Goal: Task Accomplishment & Management: Complete application form

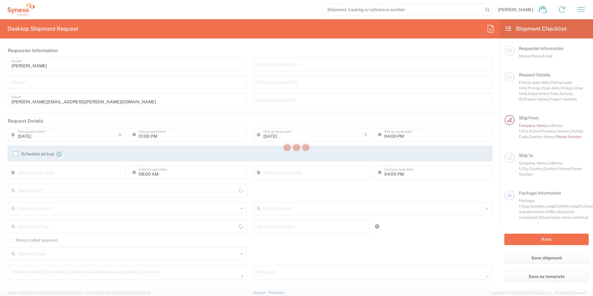
type input "3232"
type input "[US_STATE]"
type input "[GEOGRAPHIC_DATA]"
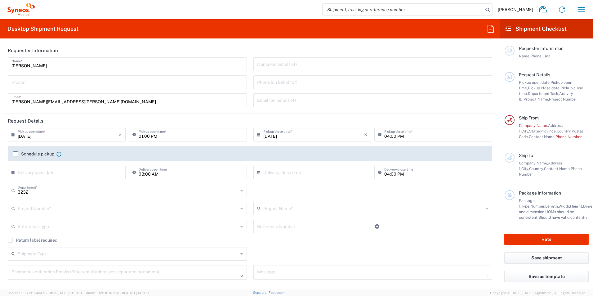
type input "Syneos Health, LLC-[GEOGRAPHIC_DATA] [GEOGRAPHIC_DATA] [GEOGRAPHIC_DATA]"
click at [14, 136] on icon at bounding box center [14, 135] width 6 height 10
click at [67, 164] on span "3" at bounding box center [67, 164] width 9 height 9
type input "[DATE]"
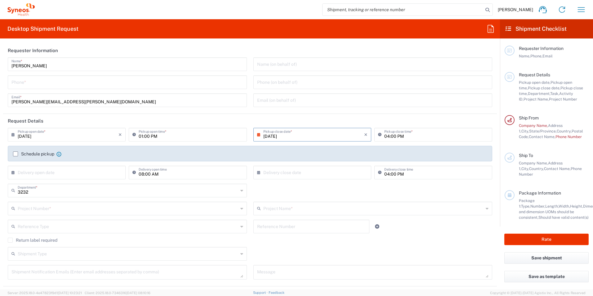
click at [257, 134] on icon at bounding box center [260, 135] width 6 height 10
click at [321, 164] on span "4" at bounding box center [320, 164] width 9 height 9
type input "[DATE]"
click at [257, 136] on icon at bounding box center [260, 135] width 6 height 10
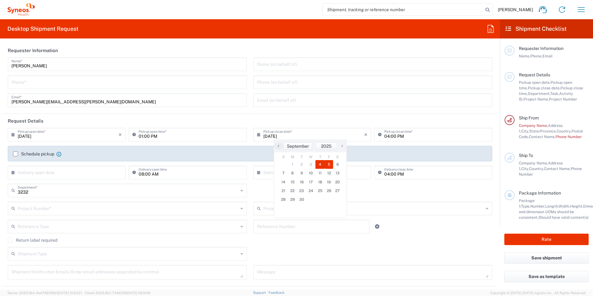
click at [327, 165] on span "5" at bounding box center [329, 164] width 9 height 9
type input "[DATE]"
click at [70, 175] on input "text" at bounding box center [68, 172] width 101 height 11
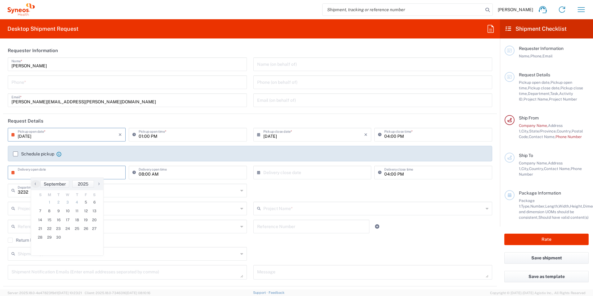
click at [70, 175] on input "text" at bounding box center [68, 172] width 101 height 11
click at [77, 173] on input "text" at bounding box center [68, 172] width 101 height 11
click at [58, 203] on span "2" at bounding box center [58, 202] width 9 height 9
click at [93, 168] on input "text" at bounding box center [68, 172] width 101 height 11
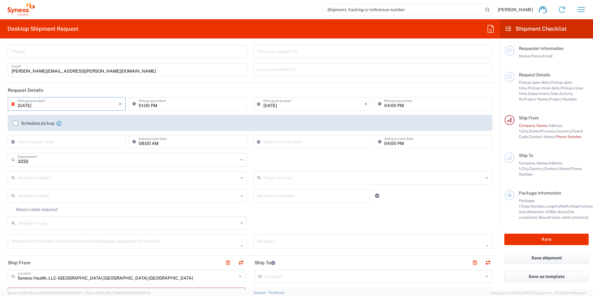
scroll to position [31, 0]
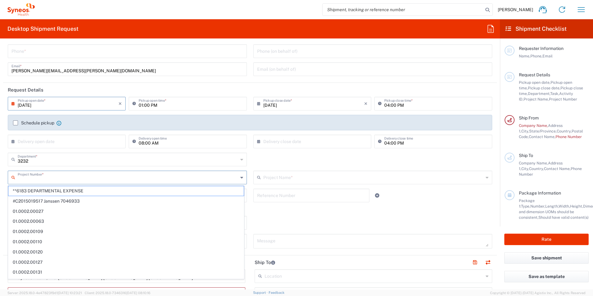
click at [51, 179] on input "text" at bounding box center [128, 177] width 221 height 11
click at [57, 192] on span "**6183 DEPARTMENTAL EXPENSE" at bounding box center [125, 191] width 235 height 10
type input "**6183 DEPARTMENTAL EXPENSE"
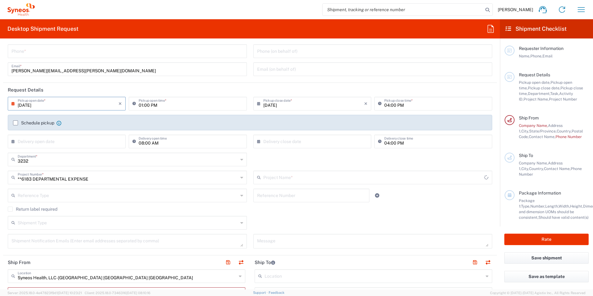
type input "6183"
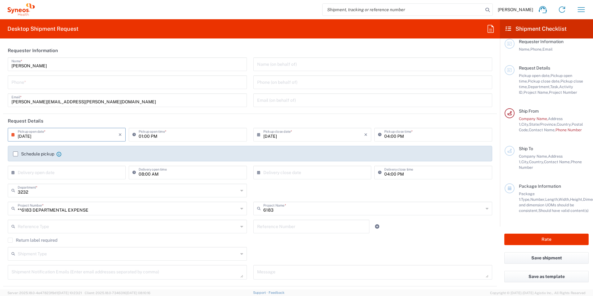
scroll to position [12, 0]
click at [89, 180] on div "× Delivery open date Cancel Apply" at bounding box center [66, 175] width 121 height 18
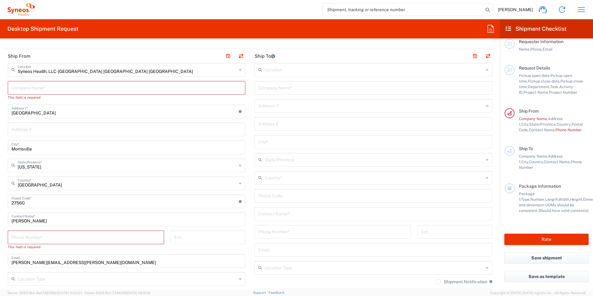
scroll to position [248, 0]
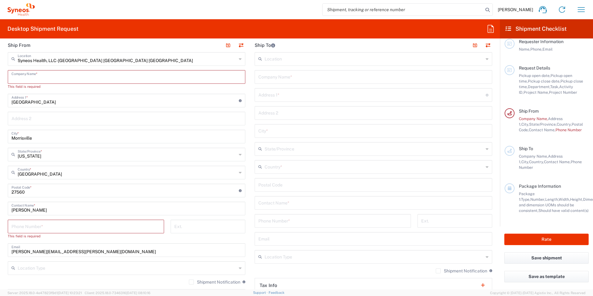
click at [40, 78] on input "text" at bounding box center [126, 76] width 230 height 11
type input "S"
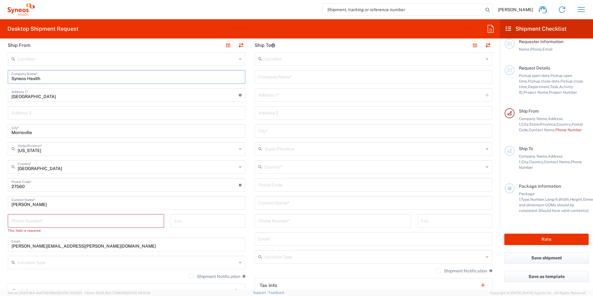
type input "Syneos Health"
click at [69, 221] on input "tel" at bounding box center [85, 220] width 149 height 11
type input "4124968608"
type input "[EMAIL_ADDRESS][DOMAIN_NAME]"
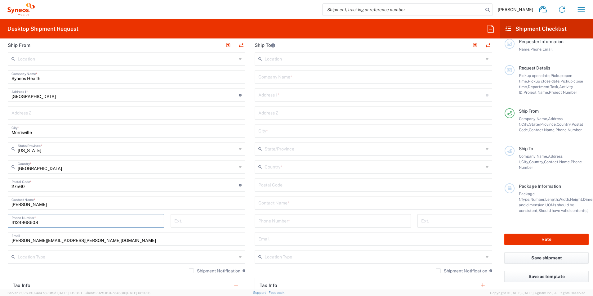
type input "4124968609"
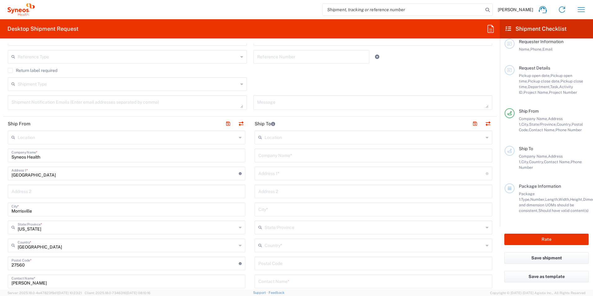
scroll to position [155, 0]
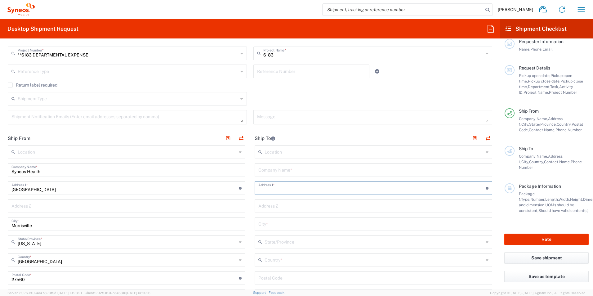
click at [272, 190] on input "text" at bounding box center [371, 187] width 227 height 11
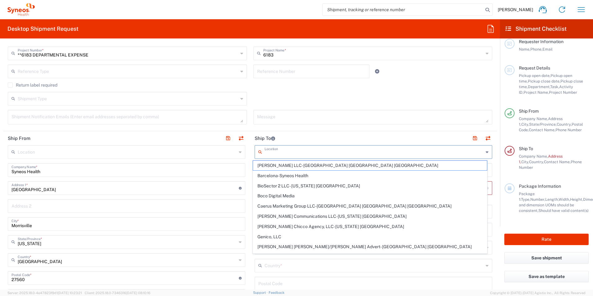
click at [272, 155] on input "text" at bounding box center [374, 151] width 219 height 11
click at [403, 137] on header "Ship To" at bounding box center [373, 138] width 247 height 14
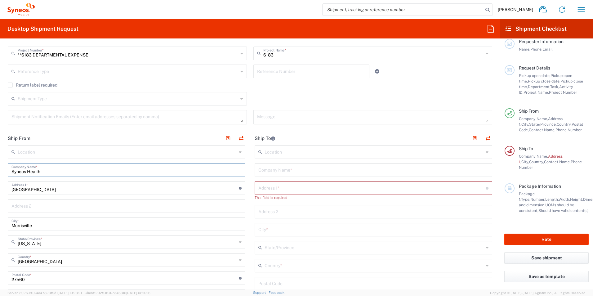
click at [72, 167] on input "Syneos Health" at bounding box center [126, 169] width 230 height 11
click at [270, 170] on input "text" at bounding box center [373, 169] width 230 height 11
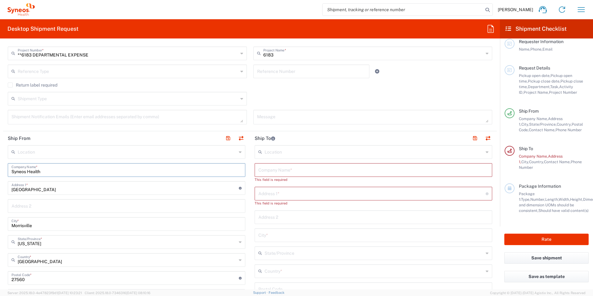
click at [143, 170] on input "Syneos Health" at bounding box center [126, 169] width 230 height 11
click at [261, 192] on input "text" at bounding box center [371, 193] width 227 height 11
click at [63, 176] on div "Syneos Health Company Name *" at bounding box center [127, 170] width 238 height 14
click at [271, 150] on input "text" at bounding box center [374, 151] width 219 height 11
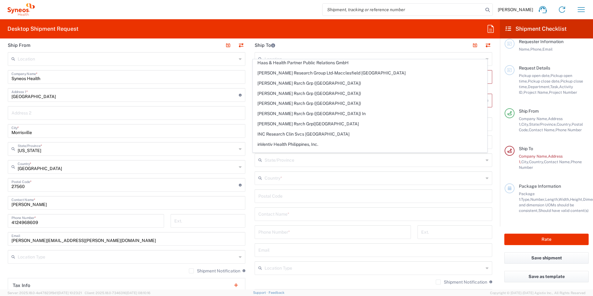
scroll to position [279, 0]
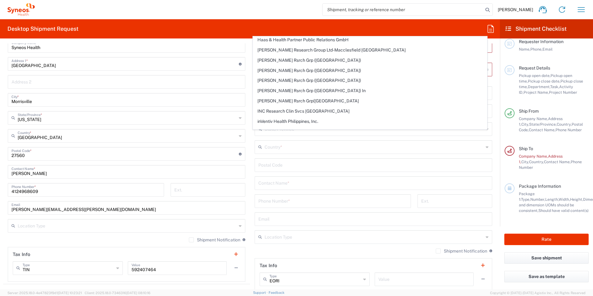
click at [250, 113] on main "Location [PERSON_NAME] LLC-[GEOGRAPHIC_DATA] [GEOGRAPHIC_DATA] [GEOGRAPHIC_DATA…" at bounding box center [373, 157] width 247 height 272
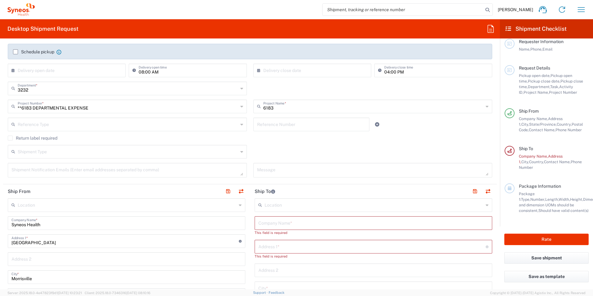
scroll to position [93, 0]
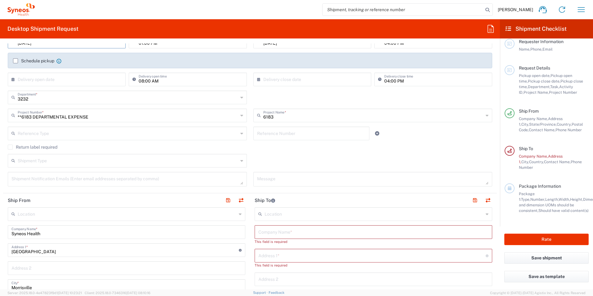
click at [9, 147] on label "Return label required" at bounding box center [33, 147] width 50 height 5
click at [10, 147] on input "Return label required" at bounding box center [10, 147] width 0 height 0
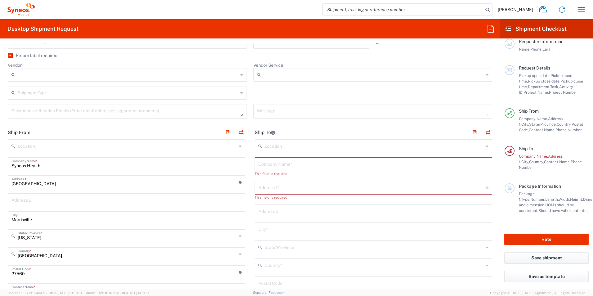
scroll to position [217, 0]
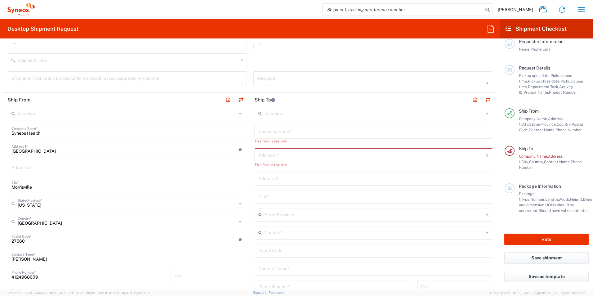
click at [272, 177] on input "text" at bounding box center [373, 178] width 230 height 11
type input "[STREET_ADDRESS][PERSON_NAME]"
click at [290, 197] on input "Tidioute, [GEOGRAPHIC_DATA]" at bounding box center [373, 196] width 230 height 11
type input "Tidioute"
click at [282, 216] on input "text" at bounding box center [374, 214] width 219 height 11
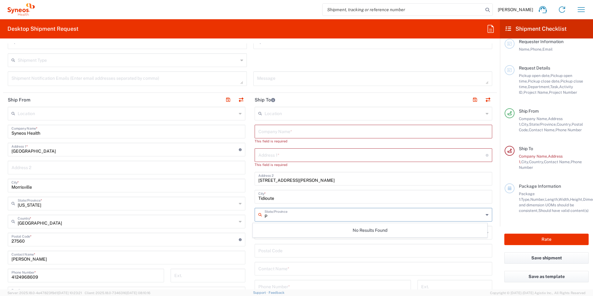
type input "PA"
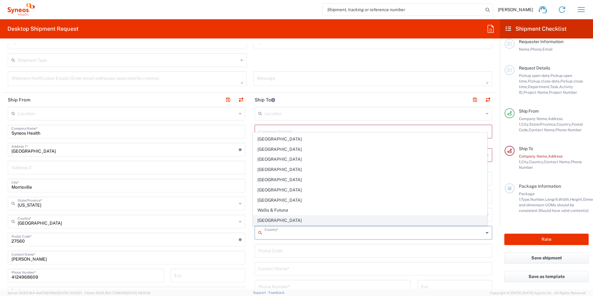
scroll to position [2399, 0]
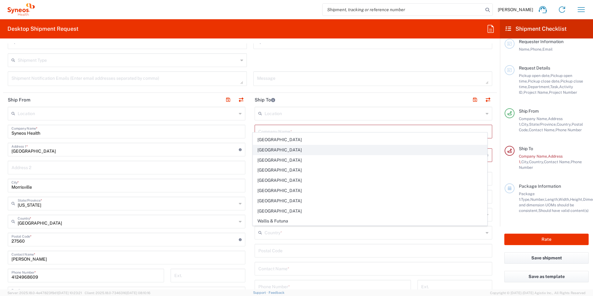
click at [278, 149] on span "[GEOGRAPHIC_DATA]" at bounding box center [370, 150] width 234 height 10
type input "[GEOGRAPHIC_DATA]"
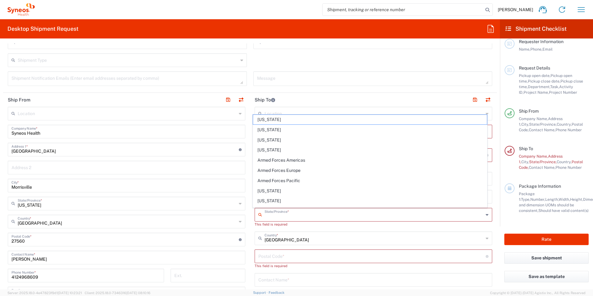
click at [267, 215] on input "text" at bounding box center [374, 214] width 219 height 11
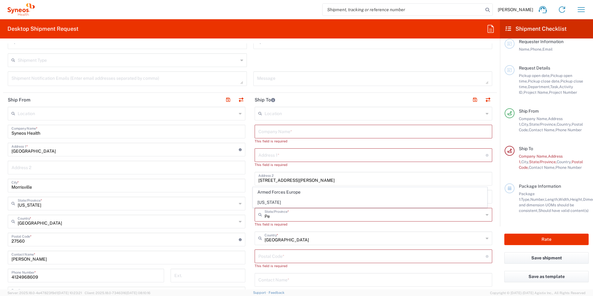
click at [288, 202] on span "[US_STATE]" at bounding box center [370, 203] width 234 height 10
type input "[US_STATE]"
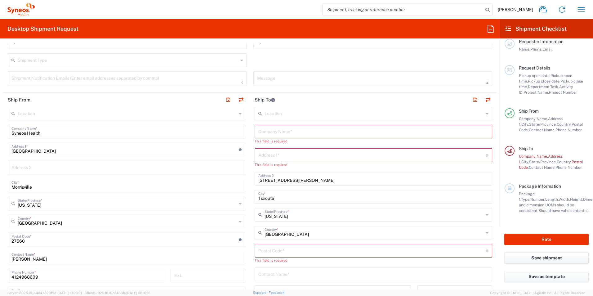
click at [275, 250] on input "undefined" at bounding box center [371, 250] width 227 height 11
type input "0"
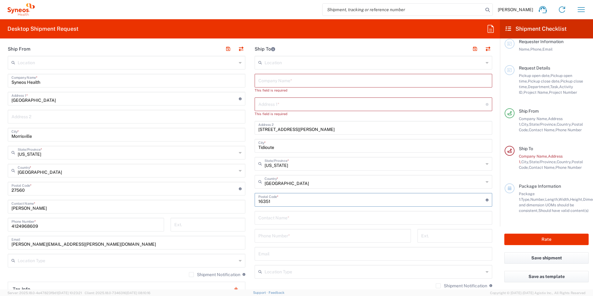
scroll to position [279, 0]
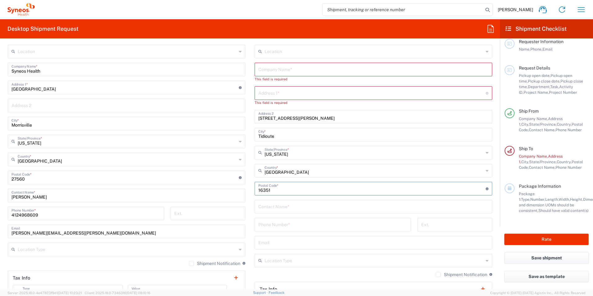
type input "16351"
click at [258, 207] on input "text" at bounding box center [373, 206] width 230 height 11
type input "[PERSON_NAME]"
type input "[PHONE_NUMBER]"
click at [269, 240] on input "text" at bounding box center [373, 242] width 230 height 11
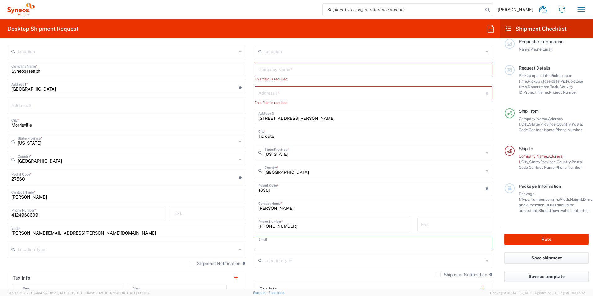
type input "[EMAIL_ADDRESS][DOMAIN_NAME]"
type input "[PERSON_NAME]"
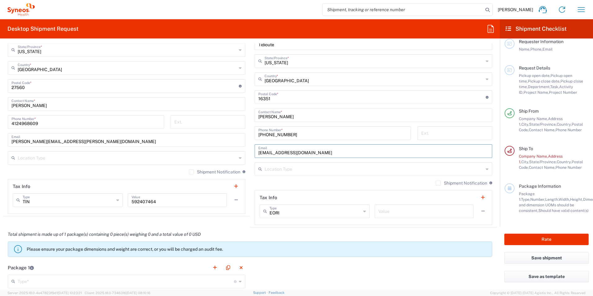
scroll to position [372, 0]
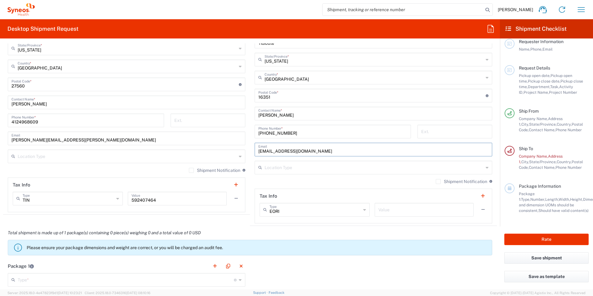
click at [272, 163] on input "text" at bounding box center [374, 167] width 219 height 11
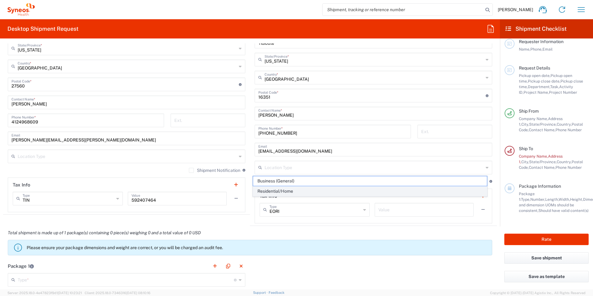
click at [278, 190] on span "Residential/Home" at bounding box center [370, 191] width 234 height 10
type input "Residential/Home"
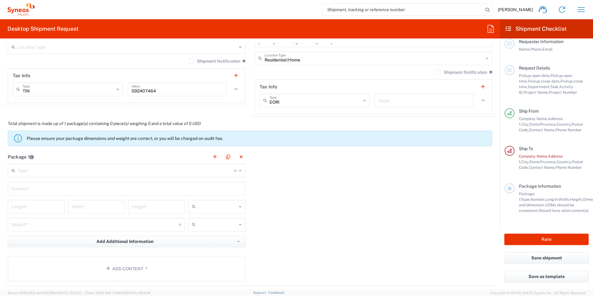
scroll to position [496, 0]
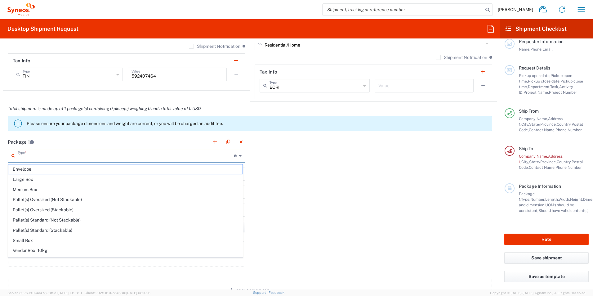
click at [115, 155] on input "text" at bounding box center [126, 155] width 216 height 11
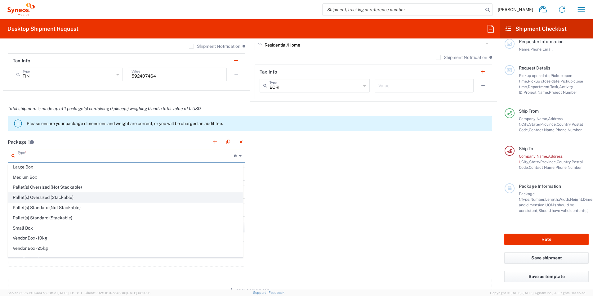
scroll to position [19, 0]
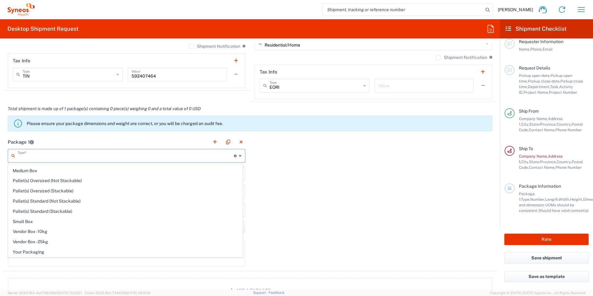
click at [27, 156] on input "text" at bounding box center [126, 155] width 216 height 11
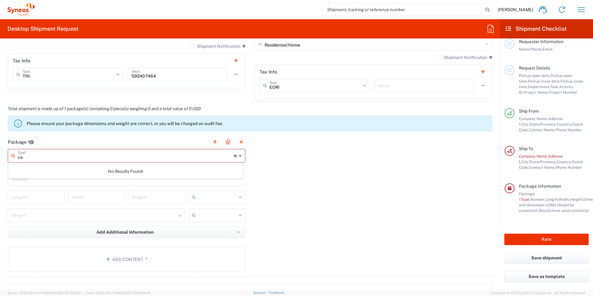
click at [25, 151] on input "co" at bounding box center [126, 155] width 216 height 11
click at [13, 155] on icon at bounding box center [14, 156] width 6 height 10
type input "c"
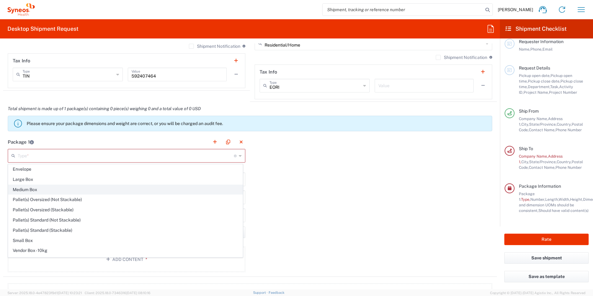
click at [36, 187] on span "Medium Box" at bounding box center [125, 190] width 234 height 10
type input "Medium Box"
type input "13"
type input "11.5"
type input "2.5"
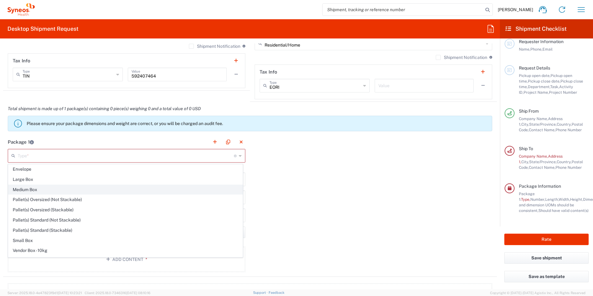
type input "in"
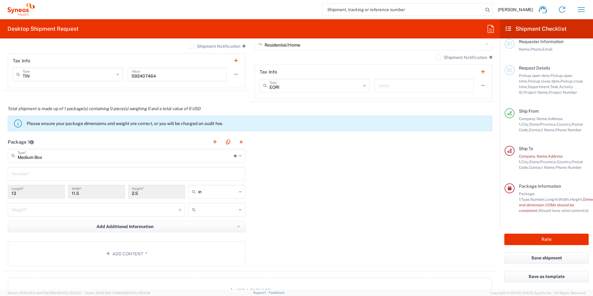
click at [239, 156] on icon at bounding box center [240, 156] width 3 height 10
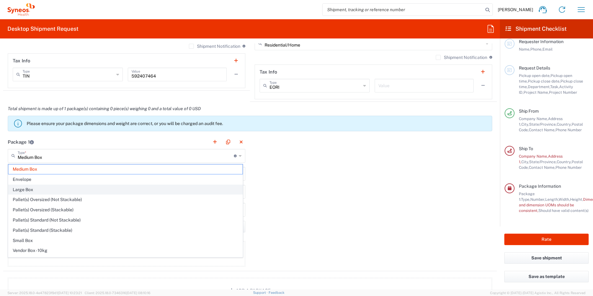
click at [30, 191] on span "Large Box" at bounding box center [125, 190] width 234 height 10
type input "Large Box"
type input "17.5"
type input "12.5"
type input "3"
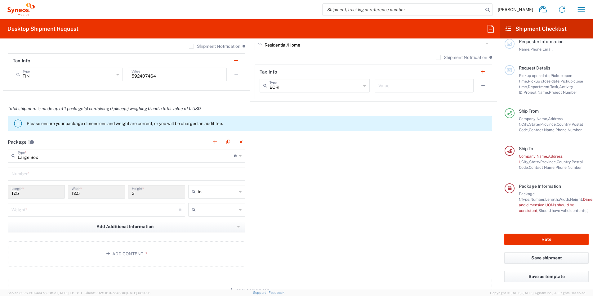
click at [95, 227] on button "Add Additional Information" at bounding box center [127, 226] width 238 height 11
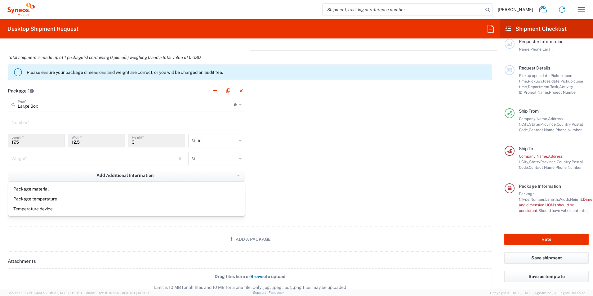
scroll to position [558, 0]
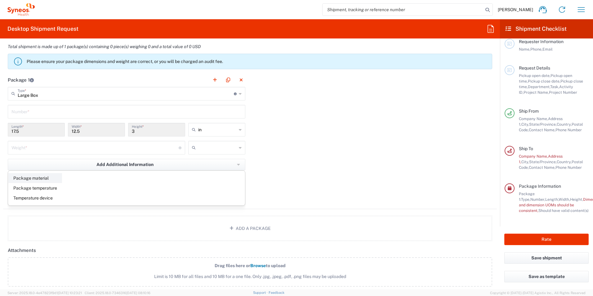
click at [43, 178] on li "Package material" at bounding box center [35, 178] width 54 height 10
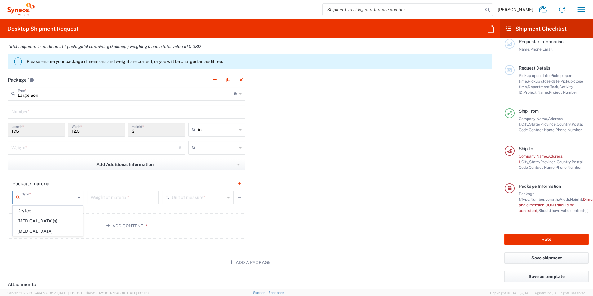
click at [55, 195] on input "text" at bounding box center [48, 196] width 53 height 11
click at [56, 195] on input "text" at bounding box center [48, 196] width 53 height 11
click at [57, 177] on div "Package material Type * Dry Ice [MEDICAL_DATA](s) [MEDICAL_DATA] Weight of mate…" at bounding box center [127, 192] width 238 height 34
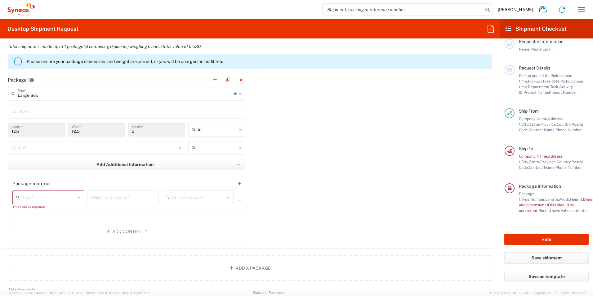
click at [237, 164] on icon "button" at bounding box center [238, 165] width 3 height 2
click at [57, 169] on button "Add Additional Information" at bounding box center [127, 164] width 238 height 11
click at [256, 184] on div "Package 1 Large Box Type * Material used to package goods Medium Box Envelope L…" at bounding box center [250, 161] width 494 height 176
click at [62, 198] on input "text" at bounding box center [48, 196] width 53 height 11
click at [128, 199] on input "number" at bounding box center [123, 196] width 64 height 11
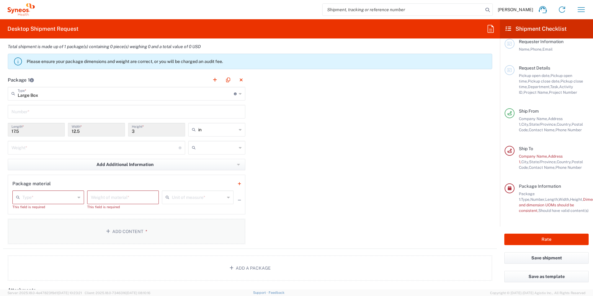
click at [90, 226] on button "Add Content *" at bounding box center [127, 231] width 238 height 25
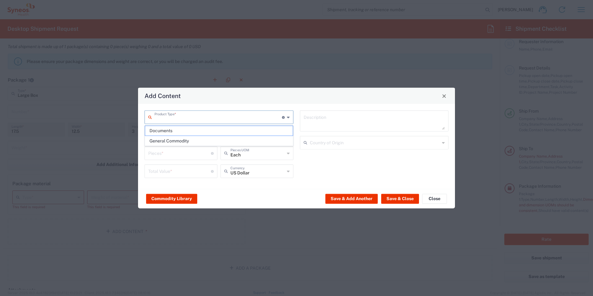
click at [186, 118] on input "text" at bounding box center [218, 116] width 128 height 11
click at [180, 140] on span "General Commodity" at bounding box center [219, 141] width 148 height 10
type input "General Commodity"
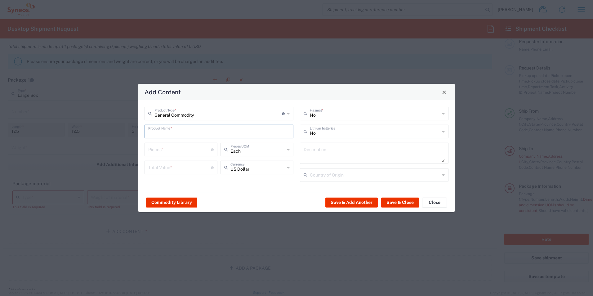
click at [225, 135] on input "text" at bounding box center [218, 131] width 141 height 11
click at [445, 131] on div "No Lithium batteries" at bounding box center [374, 132] width 149 height 14
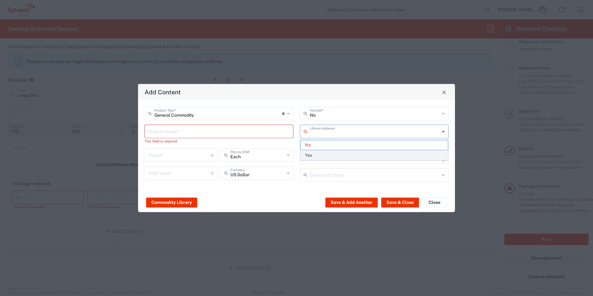
click at [305, 155] on span "Yes" at bounding box center [375, 155] width 148 height 10
type input "Yes"
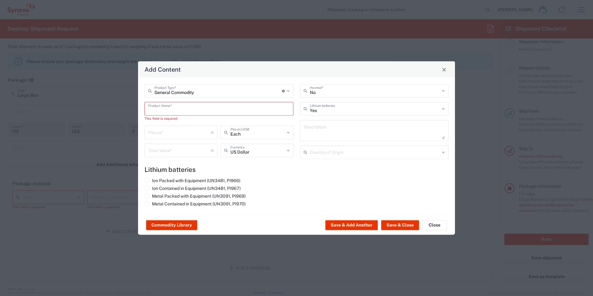
click at [161, 109] on input "text" at bounding box center [218, 108] width 141 height 11
click at [288, 91] on icon at bounding box center [288, 91] width 3 height 10
type input "General Commodity"
click at [289, 91] on icon at bounding box center [288, 91] width 3 height 10
drag, startPoint x: 234, startPoint y: 94, endPoint x: 146, endPoint y: 94, distance: 87.5
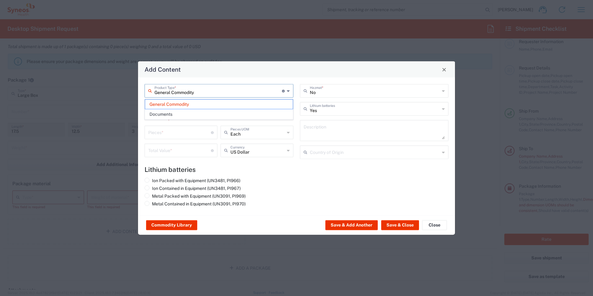
click at [146, 94] on div "General Commodity Product Type * Document: Paper document generated internally …" at bounding box center [219, 91] width 149 height 14
drag, startPoint x: 231, startPoint y: 105, endPoint x: 184, endPoint y: 105, distance: 46.5
click at [184, 105] on span "General Commodity" at bounding box center [219, 105] width 148 height 10
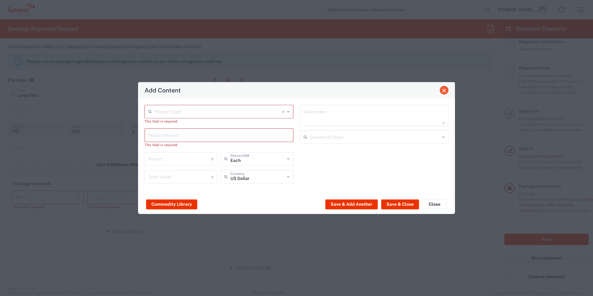
click at [444, 90] on span "Close" at bounding box center [444, 90] width 4 height 4
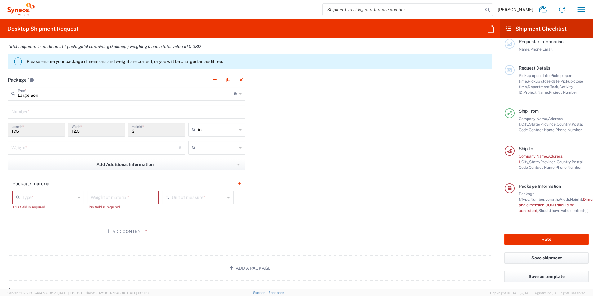
click at [27, 157] on div "Weight * Total weight of package(s) in pounds or kilograms" at bounding box center [96, 150] width 181 height 18
click at [62, 147] on input "number" at bounding box center [94, 147] width 167 height 11
click at [69, 149] on input "10" at bounding box center [94, 147] width 167 height 11
type input "10"
click at [223, 146] on input "text" at bounding box center [217, 148] width 38 height 10
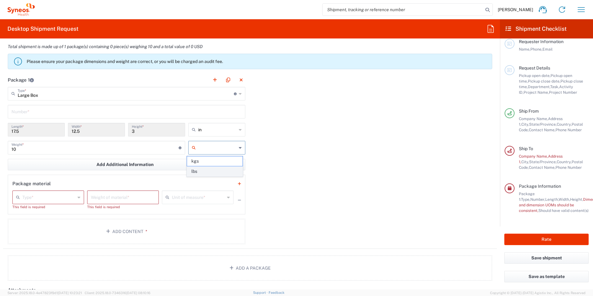
click at [199, 173] on span "lbs" at bounding box center [214, 172] width 55 height 10
type input "lbs"
click at [44, 177] on div "Package material Type * Dry Ice [MEDICAL_DATA](s) [MEDICAL_DATA] This field is …" at bounding box center [127, 195] width 238 height 40
click at [81, 162] on button "Add Additional Information" at bounding box center [127, 164] width 238 height 11
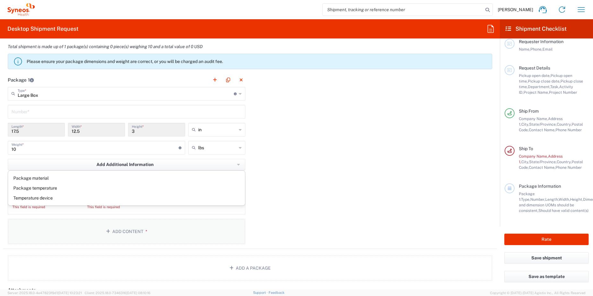
click at [61, 226] on button "Add Content *" at bounding box center [127, 231] width 238 height 25
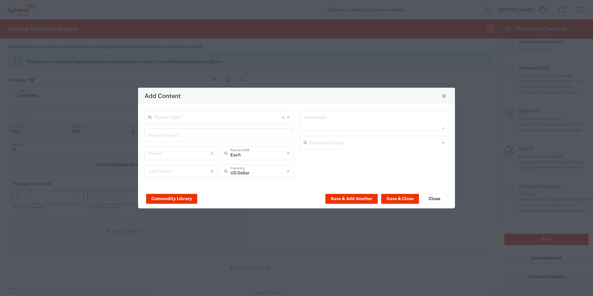
click at [61, 226] on div "Add Content Product Type * Document: Paper document generated internally by Syn…" at bounding box center [296, 148] width 593 height 296
click at [435, 197] on button "Close" at bounding box center [434, 199] width 25 height 10
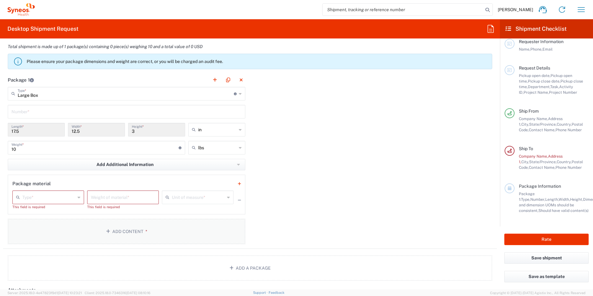
click at [41, 226] on button "Add Content *" at bounding box center [127, 231] width 238 height 25
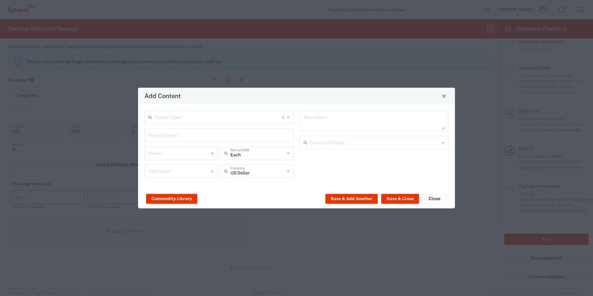
click at [41, 226] on div "Add Content Product Type * Document: Paper document generated internally by Syn…" at bounding box center [296, 148] width 593 height 296
click at [289, 120] on icon at bounding box center [288, 117] width 3 height 10
click at [203, 130] on span "Documents" at bounding box center [219, 131] width 148 height 10
type input "Documents"
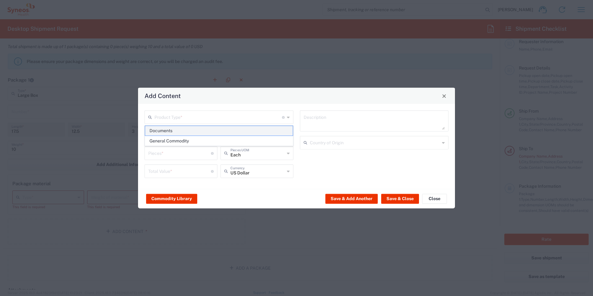
type input "1"
type textarea "Documents"
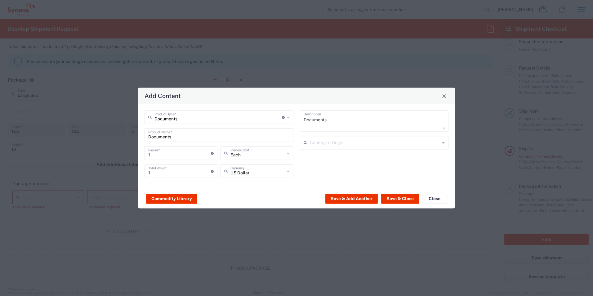
click at [288, 117] on icon at bounding box center [288, 117] width 3 height 10
type input "Documents"
click at [429, 198] on button "Close" at bounding box center [434, 199] width 25 height 10
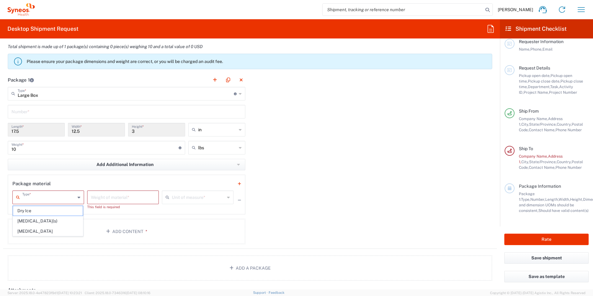
click at [69, 195] on input "text" at bounding box center [48, 196] width 53 height 11
click at [70, 176] on div "Package material Type * Dry Ice [MEDICAL_DATA](s) [MEDICAL_DATA] This field is …" at bounding box center [127, 195] width 238 height 40
click at [63, 191] on input "text" at bounding box center [48, 196] width 53 height 11
click at [70, 163] on button "Add Additional Information" at bounding box center [127, 164] width 238 height 11
click at [118, 183] on div "Package material Package temperature Temperature device" at bounding box center [127, 187] width 238 height 35
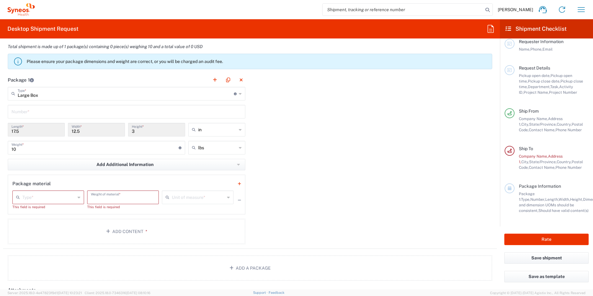
click at [107, 200] on input "number" at bounding box center [123, 196] width 64 height 11
type input "10"
click at [48, 197] on input "text" at bounding box center [48, 196] width 53 height 11
click at [44, 222] on span "[MEDICAL_DATA](s)" at bounding box center [48, 221] width 70 height 10
type input "[MEDICAL_DATA](s)"
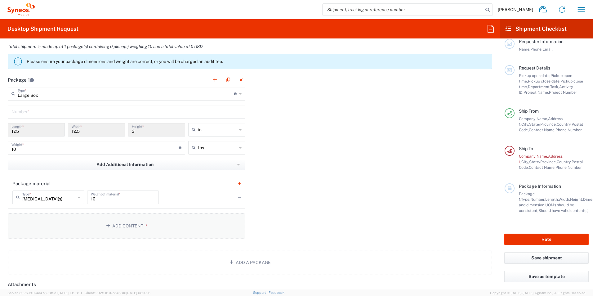
click at [70, 233] on button "Add Content *" at bounding box center [127, 225] width 238 height 25
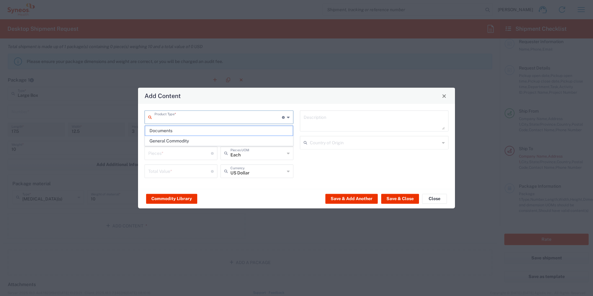
click at [169, 120] on input "text" at bounding box center [218, 116] width 128 height 11
click at [165, 141] on span "General Commodity" at bounding box center [219, 141] width 148 height 10
type input "General Commodity"
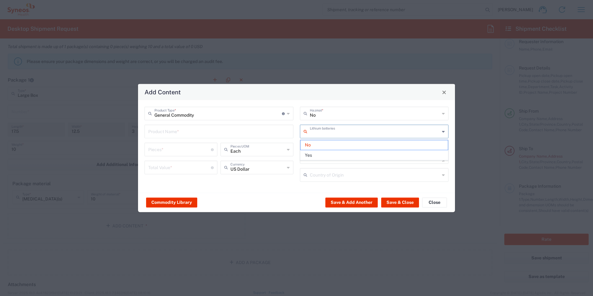
click at [350, 134] on input "text" at bounding box center [375, 131] width 130 height 11
click at [312, 154] on span "Yes" at bounding box center [375, 155] width 148 height 10
type input "Yes"
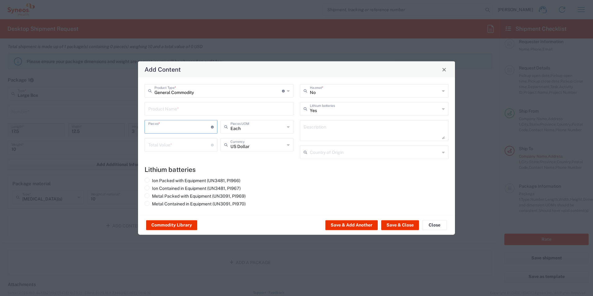
click at [166, 127] on input "number" at bounding box center [179, 126] width 63 height 11
type input "3"
click at [168, 143] on input "number" at bounding box center [179, 144] width 63 height 11
click at [185, 145] on input "number" at bounding box center [179, 144] width 63 height 11
type input "500.00"
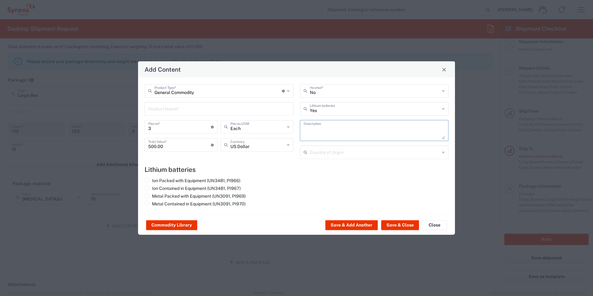
click at [355, 124] on textarea at bounding box center [374, 130] width 141 height 17
type textarea "Computer and cord"
click at [418, 155] on input "text" at bounding box center [375, 151] width 130 height 11
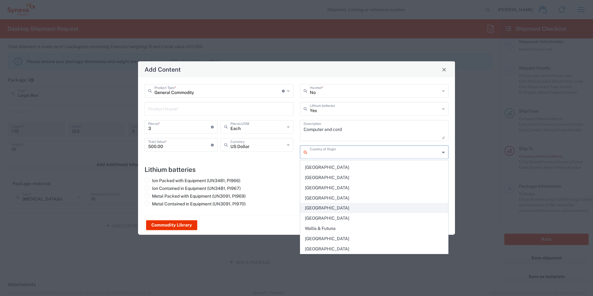
scroll to position [2409, 0]
click at [327, 165] on span "[GEOGRAPHIC_DATA]" at bounding box center [375, 168] width 148 height 10
type input "[GEOGRAPHIC_DATA]"
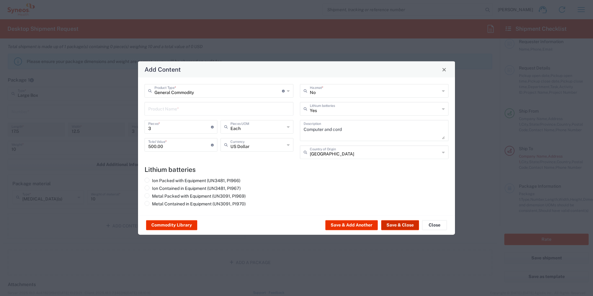
drag, startPoint x: 411, startPoint y: 225, endPoint x: 224, endPoint y: 214, distance: 187.1
click at [294, 237] on div "Add Content General Commodity Product Type * Document: Paper document generated…" at bounding box center [296, 148] width 593 height 296
click at [147, 179] on span at bounding box center [147, 180] width 5 height 5
click at [152, 179] on input "Ion Packed with Equipment (UN3481, PI966)" at bounding box center [154, 180] width 4 height 4
radio input "true"
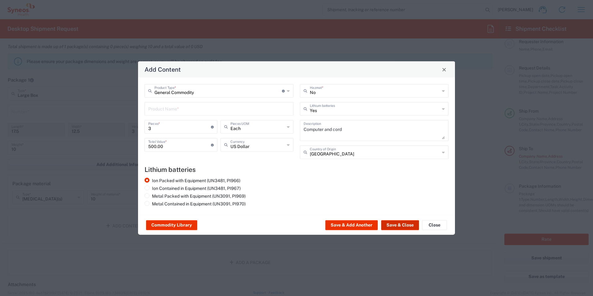
click at [392, 226] on button "Save & Close" at bounding box center [400, 225] width 38 height 10
type input "500"
click at [168, 108] on input "text" at bounding box center [218, 108] width 141 height 11
type input "c"
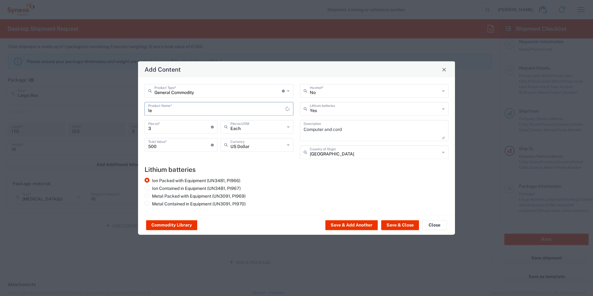
type input "l"
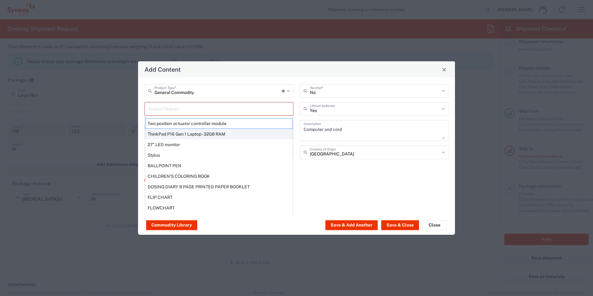
click at [190, 133] on div "ThinkPad P16 Gen 1 Laptop - 32GB RAM" at bounding box center [219, 134] width 148 height 11
type input "ThinkPad P16 Gen 1 Laptop - 32GB RAM"
type input "1"
type textarea "16" - Intel Core i9 12950HX - vPro Enterprise - 32 GB RAM - 512 GB SSD"
type input "[GEOGRAPHIC_DATA]"
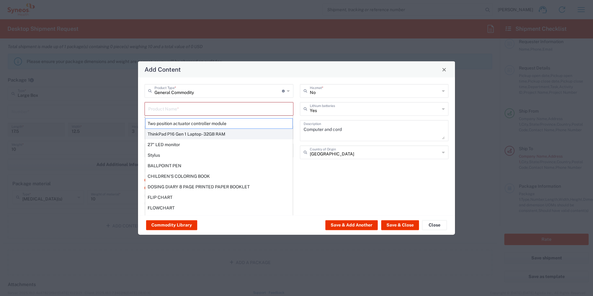
type input "Yes"
radio input "false"
radio input "true"
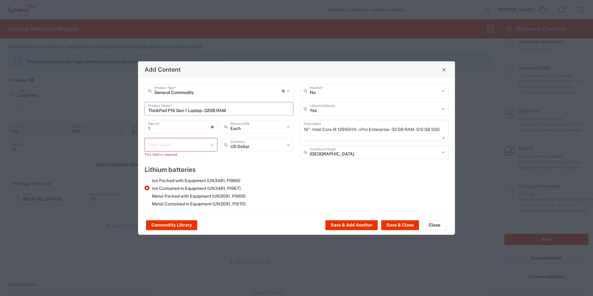
click at [182, 149] on input "number" at bounding box center [179, 144] width 63 height 11
type input "500.00"
click at [405, 224] on button "Save & Close" at bounding box center [400, 225] width 38 height 10
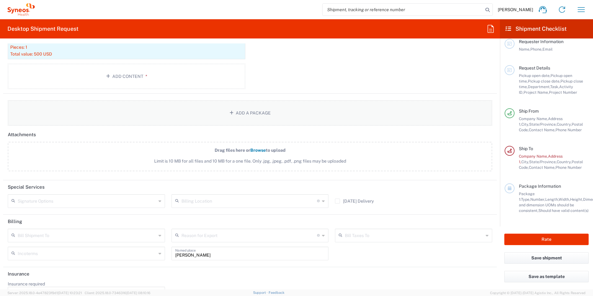
scroll to position [762, 0]
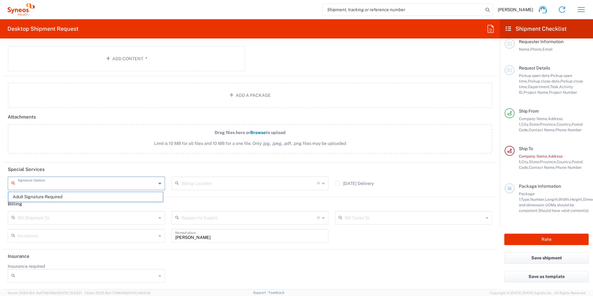
click at [106, 178] on input "text" at bounding box center [87, 182] width 139 height 11
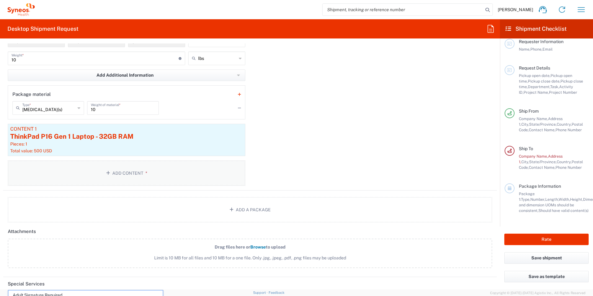
scroll to position [638, 0]
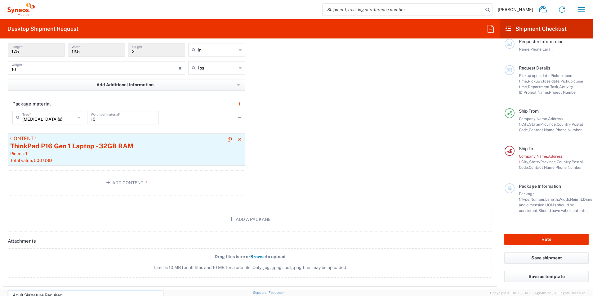
click at [74, 149] on div "ThinkPad P16 Gen 1 Laptop - 32GB RAM" at bounding box center [126, 145] width 233 height 9
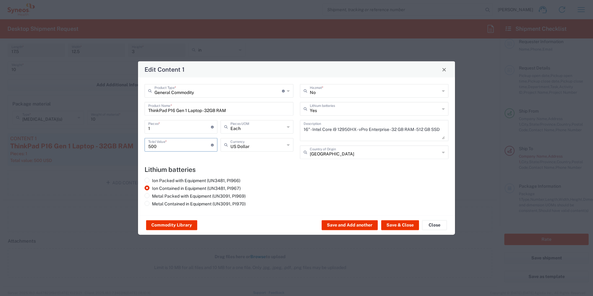
drag, startPoint x: 166, startPoint y: 144, endPoint x: 144, endPoint y: 146, distance: 22.1
click at [144, 146] on div "500 Total Value * Total value of all the pieces" at bounding box center [181, 147] width 76 height 18
type input "1"
click at [255, 108] on input "ThinkPad P16 Gen 1 Laptop - 32GB RAM" at bounding box center [218, 108] width 141 height 11
click at [264, 110] on input "ThinkPad P16 Gen 1 Laptop - 32GB RAM" at bounding box center [218, 108] width 141 height 11
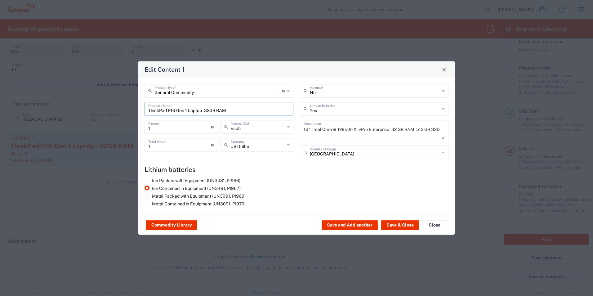
click at [201, 104] on input "ThinkPad P16 Gen 1 Laptop - 32GB RAM" at bounding box center [218, 108] width 141 height 11
drag, startPoint x: 235, startPoint y: 112, endPoint x: 242, endPoint y: 113, distance: 7.3
click at [242, 113] on input "ThinkPad P16 Gen 1 Laptop - 32GB RAM" at bounding box center [218, 108] width 141 height 11
click at [395, 226] on button "Save & Close" at bounding box center [400, 225] width 38 height 10
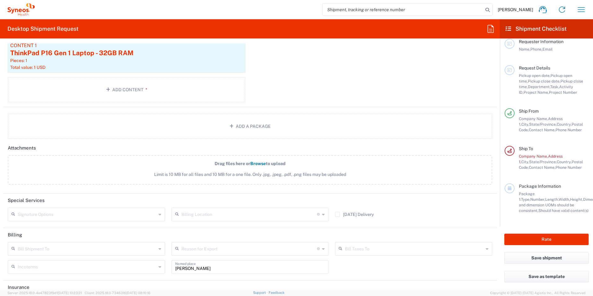
scroll to position [762, 0]
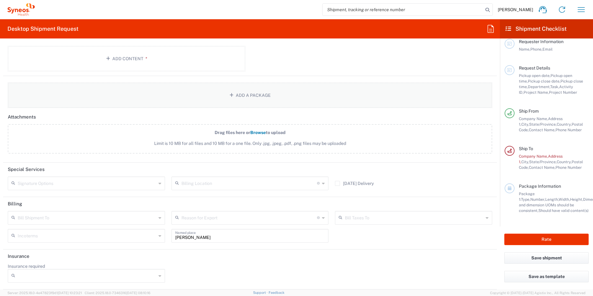
click at [18, 91] on button "Add a Package" at bounding box center [250, 95] width 485 height 25
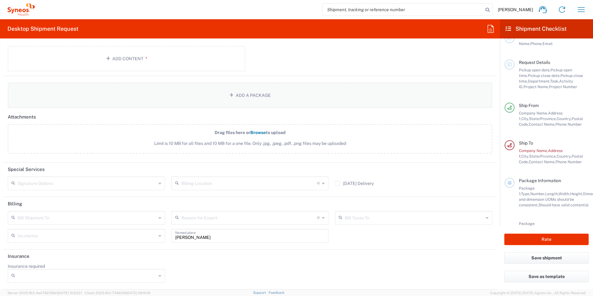
click at [234, 98] on button "Add a Package" at bounding box center [250, 95] width 485 height 25
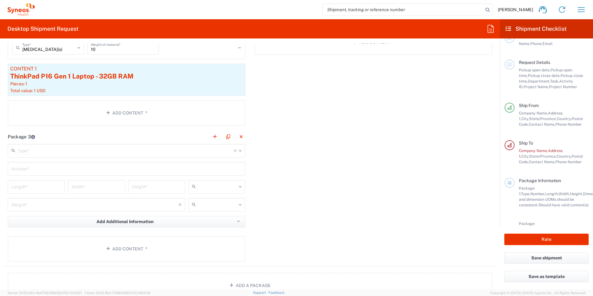
scroll to position [700, 0]
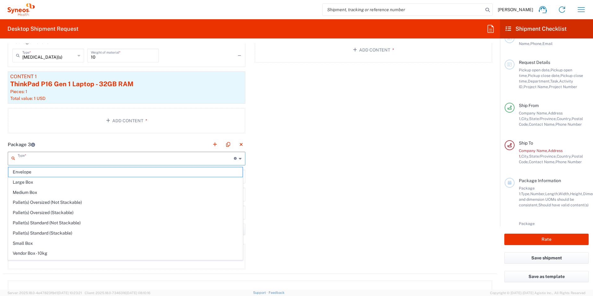
click at [27, 158] on input "text" at bounding box center [126, 158] width 216 height 11
click at [27, 182] on span "Large Box" at bounding box center [125, 182] width 234 height 10
type input "Large Box"
type input "17.5"
type input "12.5"
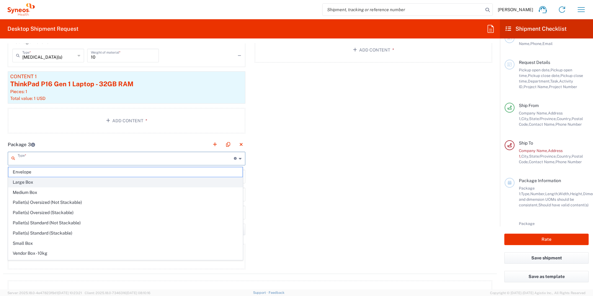
type input "3"
type input "in"
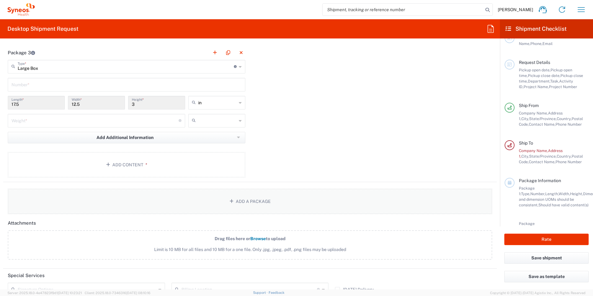
scroll to position [793, 0]
click at [51, 120] on input "number" at bounding box center [94, 119] width 167 height 11
type input "10"
click at [195, 119] on icon at bounding box center [195, 119] width 6 height 10
click at [195, 144] on span "lbs" at bounding box center [214, 143] width 55 height 10
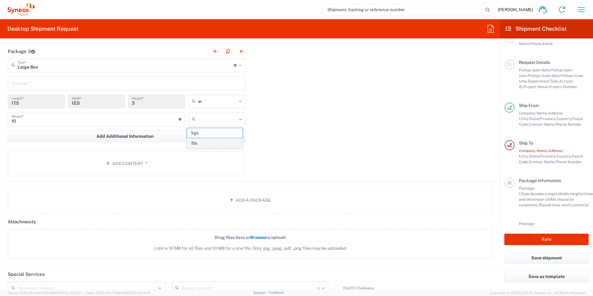
type input "lbs"
click at [68, 138] on button "Add Additional Information" at bounding box center [127, 136] width 238 height 11
click at [51, 153] on li "Package material" at bounding box center [35, 150] width 54 height 10
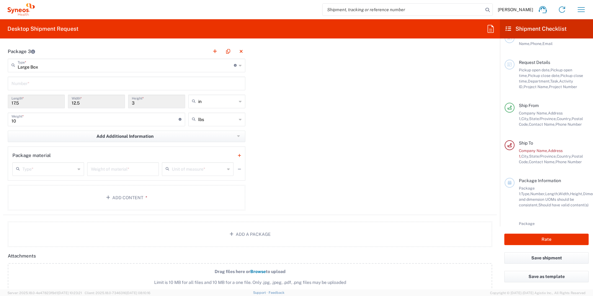
click at [55, 163] on input "text" at bounding box center [48, 168] width 53 height 11
click at [39, 195] on span "[MEDICAL_DATA](s)" at bounding box center [48, 193] width 70 height 10
type input "[MEDICAL_DATA](s)"
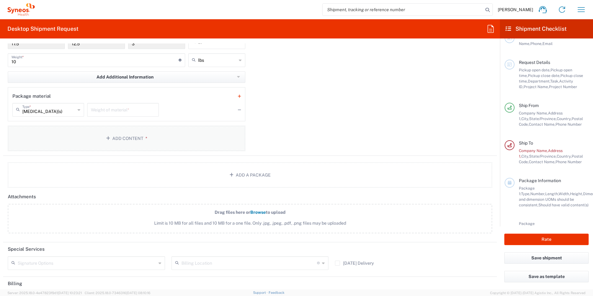
scroll to position [855, 0]
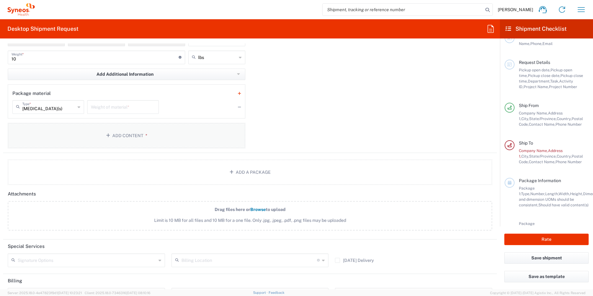
click at [60, 138] on button "Add Content *" at bounding box center [127, 135] width 238 height 25
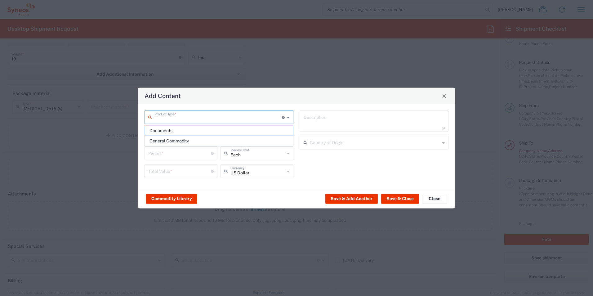
click at [178, 119] on input "text" at bounding box center [218, 116] width 128 height 11
click at [173, 141] on span "General Commodity" at bounding box center [219, 141] width 148 height 10
type input "General Commodity"
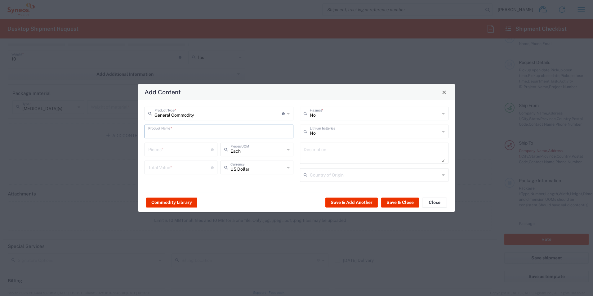
click at [175, 131] on input "text" at bounding box center [218, 131] width 141 height 11
click at [271, 131] on input "text" at bounding box center [218, 131] width 141 height 11
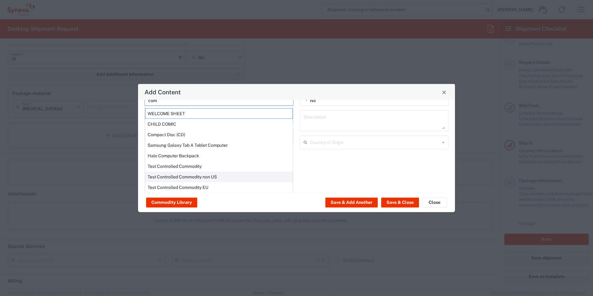
scroll to position [22, 0]
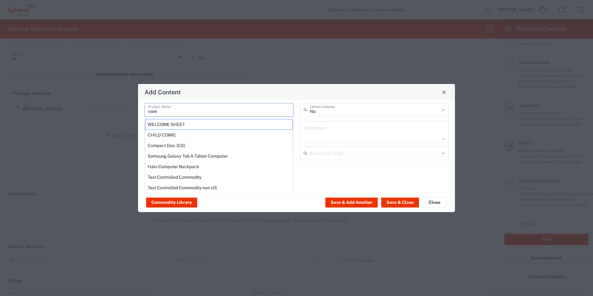
click at [176, 113] on input "com" at bounding box center [218, 109] width 141 height 11
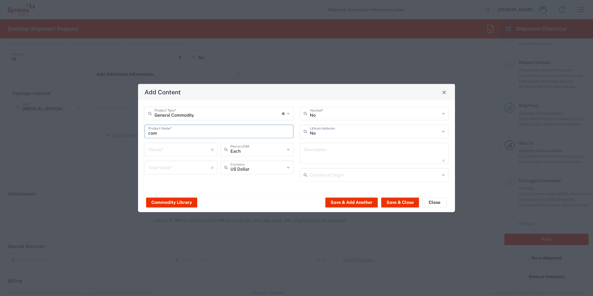
drag, startPoint x: 162, startPoint y: 135, endPoint x: 158, endPoint y: 135, distance: 3.7
click at [158, 135] on input "com" at bounding box center [218, 131] width 141 height 11
type input "c"
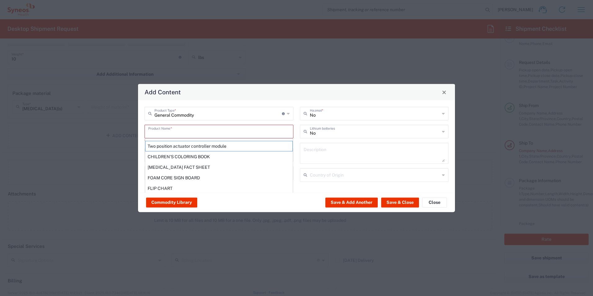
click at [164, 126] on input "text" at bounding box center [218, 131] width 141 height 11
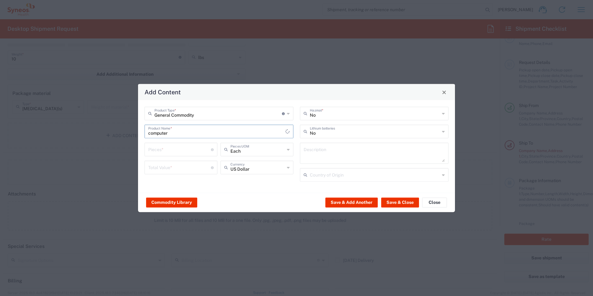
type input "computer"
click at [172, 150] on input "number" at bounding box center [179, 149] width 63 height 11
type input "1"
click at [176, 167] on input "number" at bounding box center [179, 167] width 63 height 11
type input "1"
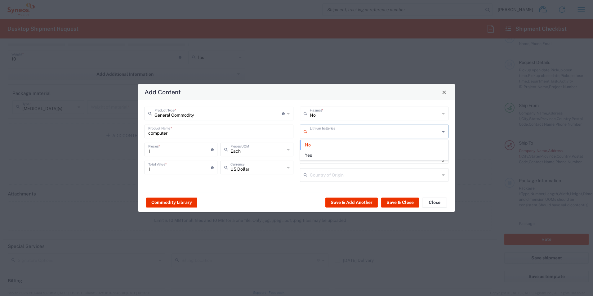
click at [325, 135] on input "text" at bounding box center [375, 131] width 130 height 11
click at [304, 154] on span "Yes" at bounding box center [375, 155] width 148 height 10
type input "Yes"
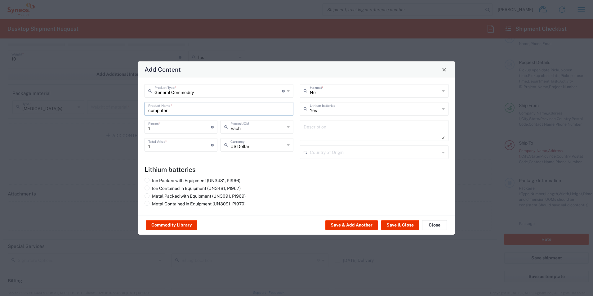
click at [197, 105] on input "computer" at bounding box center [218, 108] width 141 height 11
click at [247, 110] on input "computer" at bounding box center [218, 108] width 141 height 11
click at [149, 181] on span at bounding box center [147, 180] width 5 height 5
click at [152, 181] on input "Ion Packed with Equipment (UN3481, PI966)" at bounding box center [154, 180] width 4 height 4
radio input "true"
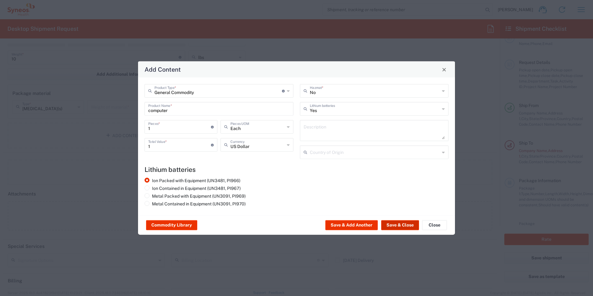
drag, startPoint x: 405, startPoint y: 223, endPoint x: 337, endPoint y: 128, distance: 117.7
click at [350, 140] on agx-package-content-widget "General Commodity Product Type * Document: Paper document generated internally …" at bounding box center [296, 156] width 317 height 157
click at [337, 128] on textarea at bounding box center [374, 130] width 141 height 17
type textarea "Lenovo Think Pad"
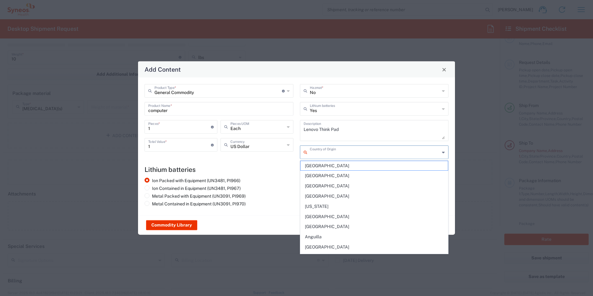
click at [339, 154] on input "text" at bounding box center [375, 151] width 130 height 11
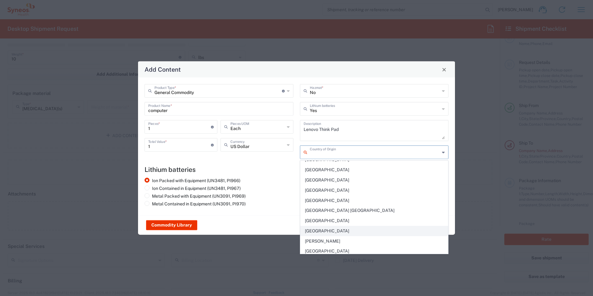
scroll to position [403, 0]
click at [315, 228] on span "[GEOGRAPHIC_DATA]" at bounding box center [375, 231] width 148 height 10
type input "[GEOGRAPHIC_DATA]"
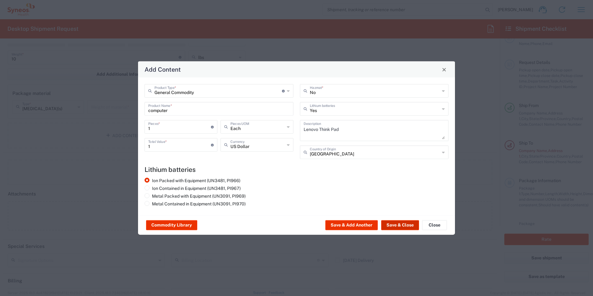
click at [398, 224] on button "Save & Close" at bounding box center [400, 225] width 38 height 10
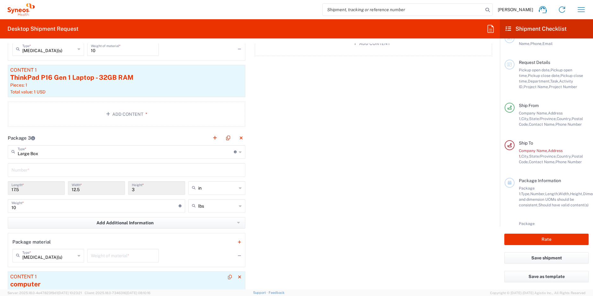
scroll to position [700, 0]
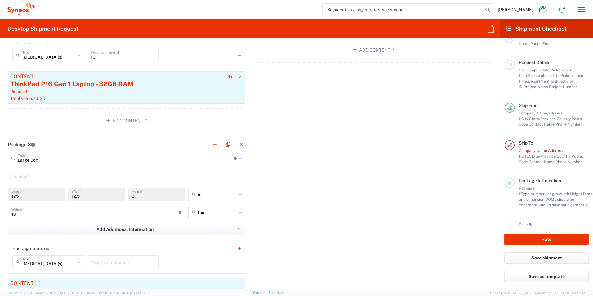
click at [65, 92] on div "Pieces: 1" at bounding box center [126, 92] width 233 height 6
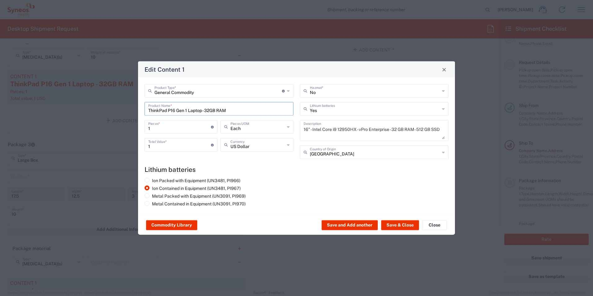
drag, startPoint x: 238, startPoint y: 112, endPoint x: 149, endPoint y: 110, distance: 89.4
click at [149, 110] on input "ThinkPad P16 Gen 1 Laptop - 32GB RAM" at bounding box center [218, 108] width 141 height 11
click at [428, 226] on button "Close" at bounding box center [434, 225] width 25 height 10
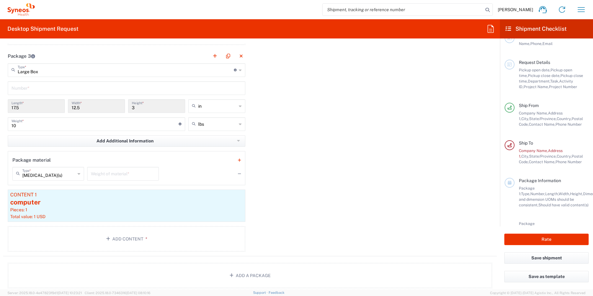
scroll to position [793, 0]
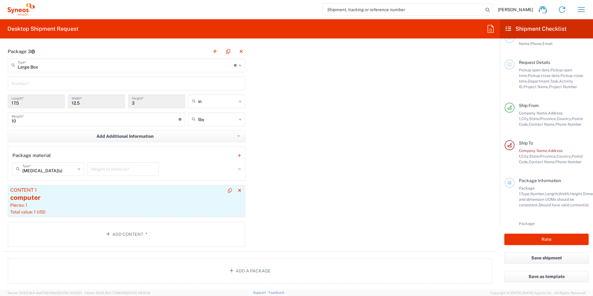
click at [68, 199] on div "computer" at bounding box center [126, 197] width 233 height 9
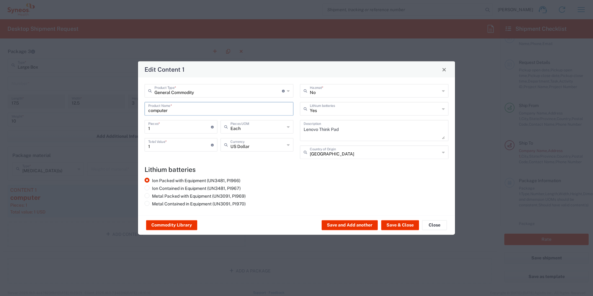
drag, startPoint x: 180, startPoint y: 110, endPoint x: 147, endPoint y: 111, distance: 32.9
click at [147, 111] on div "computer Product Name *" at bounding box center [219, 109] width 149 height 14
paste input "ThinkPad P16 Gen 1 Laptop - 32GB RAM"
type input "ThinkPad P16 Gen 1 Laptop - 32GB RAM"
click at [329, 123] on textarea "Lenovo Think Pad" at bounding box center [374, 130] width 141 height 17
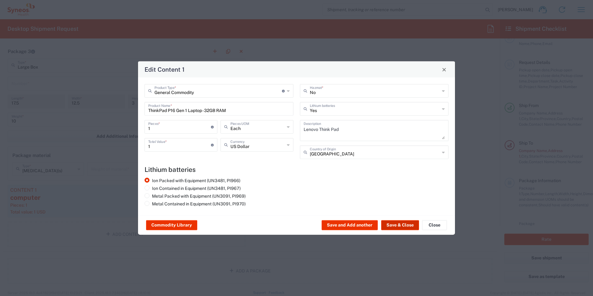
click at [406, 226] on button "Save & Close" at bounding box center [400, 225] width 38 height 10
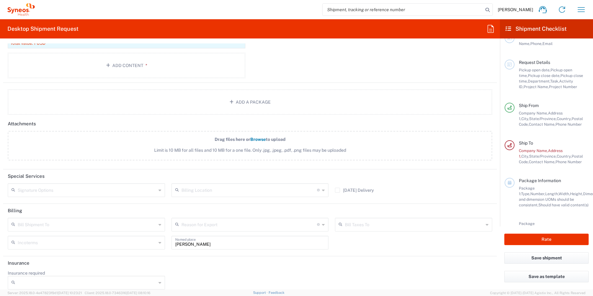
scroll to position [969, 0]
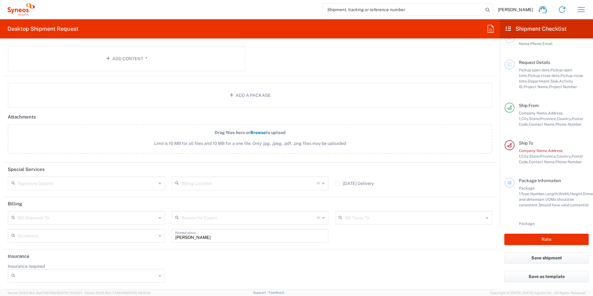
click at [66, 141] on span "Limit is 10 MB for all files and 10 MB for a one file. Only .jpg, .jpeg, .pdf, …" at bounding box center [249, 143] width 457 height 7
click at [0, 0] on input "Drag files here or Browse to upload Limit is 10 MB for all files and 10 MB for …" at bounding box center [0, 0] width 0 height 0
click at [43, 181] on input "text" at bounding box center [87, 182] width 139 height 11
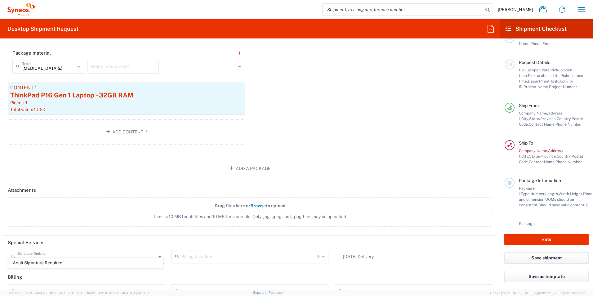
scroll to position [907, 0]
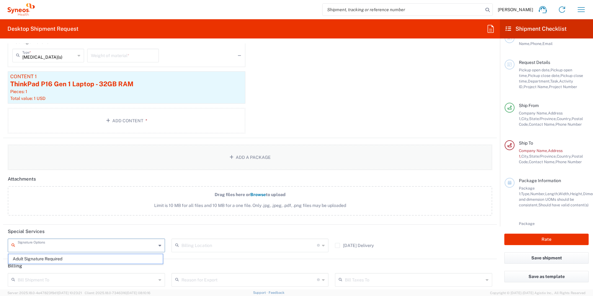
click at [32, 160] on button "Add a Package" at bounding box center [250, 157] width 485 height 25
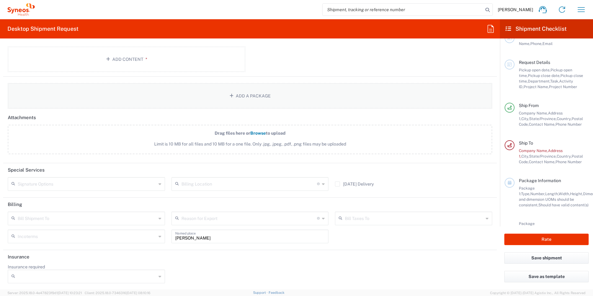
scroll to position [969, 0]
click at [55, 183] on input "text" at bounding box center [87, 182] width 139 height 11
click at [55, 197] on span "Adult Signature Required" at bounding box center [85, 197] width 154 height 10
type input "Adult Signature Required"
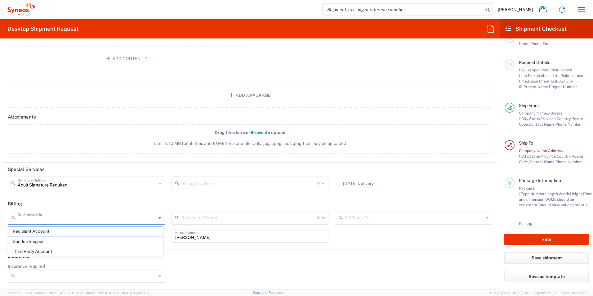
click at [53, 220] on input "text" at bounding box center [87, 217] width 139 height 11
click at [67, 199] on header "Billing" at bounding box center [250, 204] width 494 height 14
click at [65, 218] on input "text" at bounding box center [87, 217] width 139 height 11
click at [48, 243] on span "Sender/Shipper" at bounding box center [85, 242] width 154 height 10
type input "Sender/Shipper"
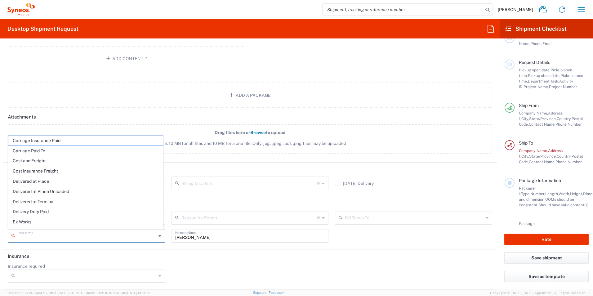
click at [57, 236] on input "text" at bounding box center [87, 235] width 139 height 11
click at [210, 192] on div "Billing Location For standard shipments, leave this section blank. Only update …" at bounding box center [250, 186] width 164 height 18
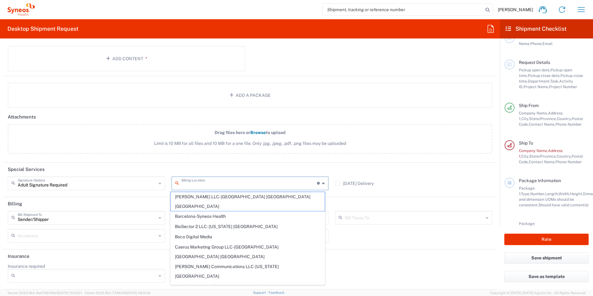
click at [207, 186] on input "text" at bounding box center [249, 182] width 136 height 11
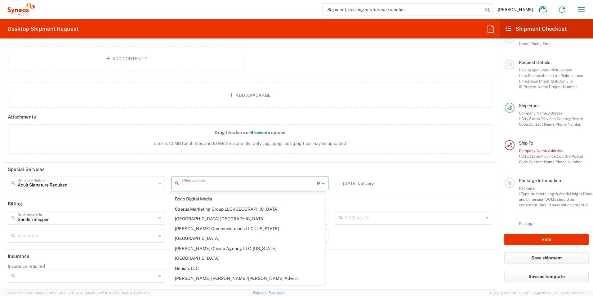
scroll to position [62, 0]
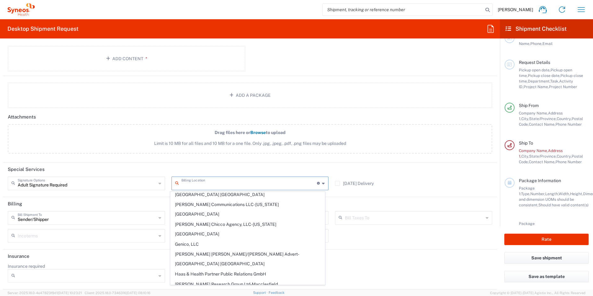
click at [278, 169] on header "Special Services" at bounding box center [250, 170] width 494 height 14
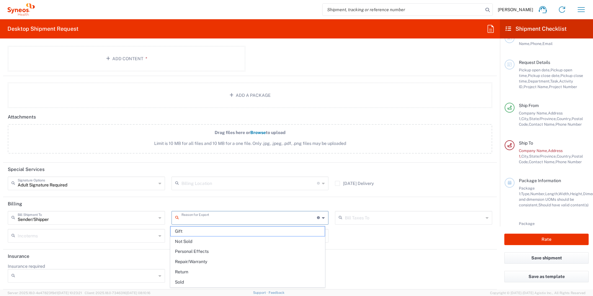
click at [196, 214] on input "text" at bounding box center [249, 217] width 136 height 11
click at [191, 271] on span "Return" at bounding box center [248, 272] width 154 height 10
type input "Return"
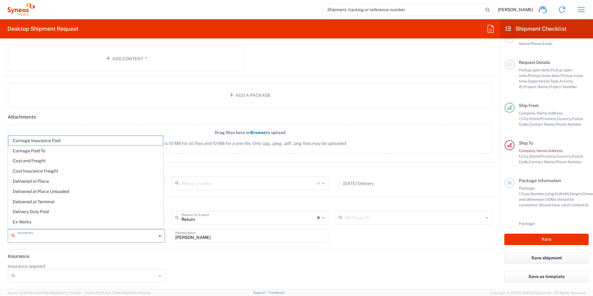
click at [84, 233] on input "text" at bounding box center [87, 235] width 139 height 11
click at [427, 138] on label "Drag files here or Browse to upload Limit is 10 MB for all files and 10 MB for …" at bounding box center [250, 138] width 485 height 29
click at [0, 0] on input "Drag files here or Browse to upload Limit is 10 MB for all files and 10 MB for …" at bounding box center [0, 0] width 0 height 0
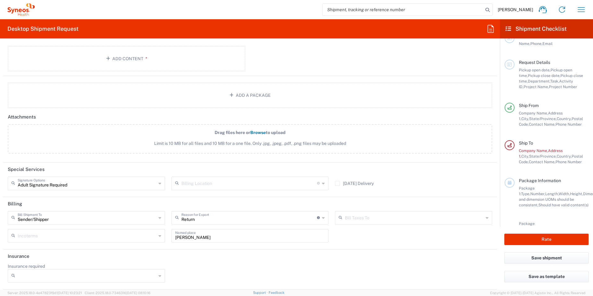
click at [159, 275] on icon at bounding box center [160, 276] width 3 height 10
click at [16, 262] on span "Yes" at bounding box center [85, 264] width 154 height 10
type input "Yes"
click at [553, 259] on button "Save shipment" at bounding box center [546, 257] width 84 height 11
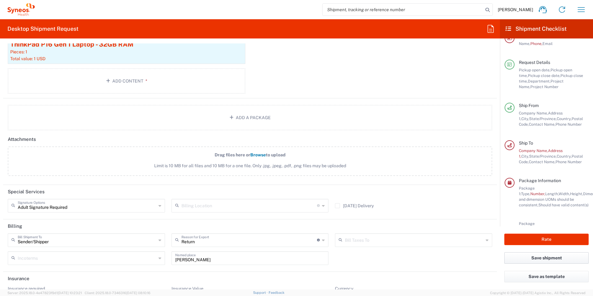
scroll to position [991, 0]
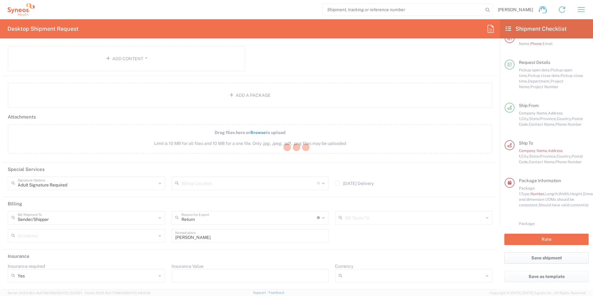
type input "**6183 DEPARTMENTAL EXPENSE"
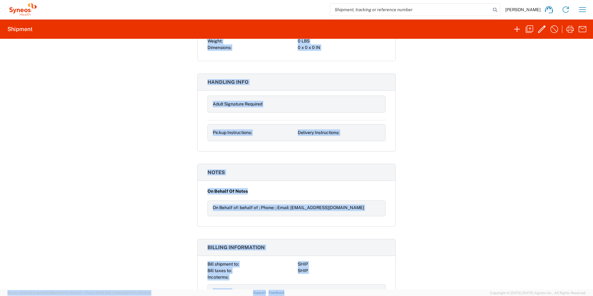
scroll to position [707, 0]
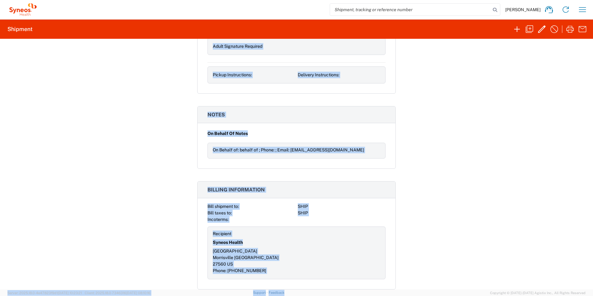
drag, startPoint x: 192, startPoint y: 57, endPoint x: 399, endPoint y: 309, distance: 326.0
click at [399, 296] on html "[PERSON_NAME] Home Shipment estimator Shipment tracking Desktop shipment reques…" at bounding box center [296, 148] width 593 height 296
copy agx-forms-host "Shipment 56686468 Google Maps Documents Account Print Shipment Details Request …"
click at [154, 84] on div "Shipment 56686468 Google Maps Documents Account Print Shipment Details Request …" at bounding box center [296, 164] width 593 height 251
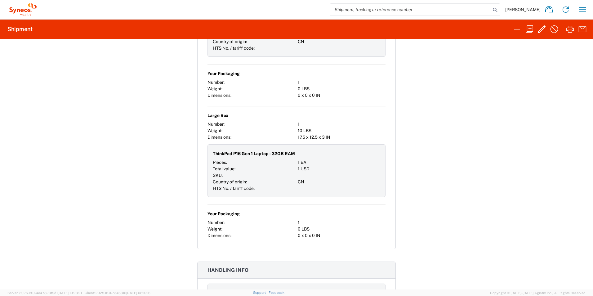
scroll to position [459, 0]
